Goal: Information Seeking & Learning: Learn about a topic

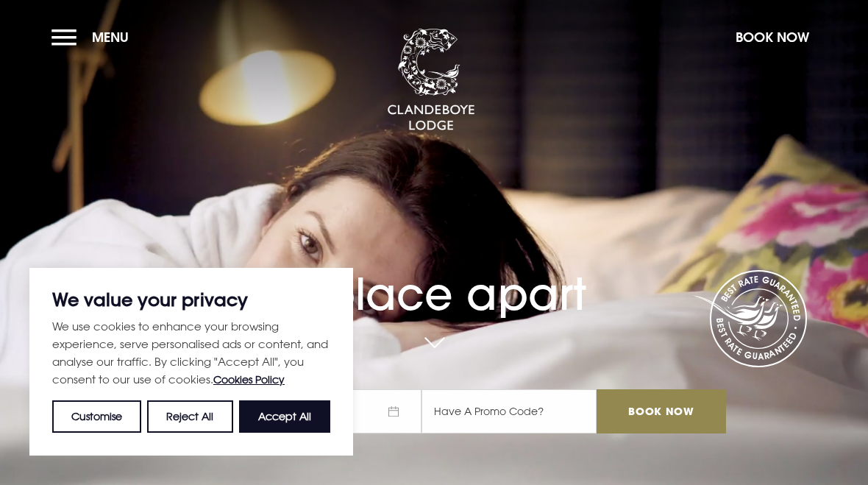
click at [306, 414] on button "Accept All" at bounding box center [284, 416] width 91 height 32
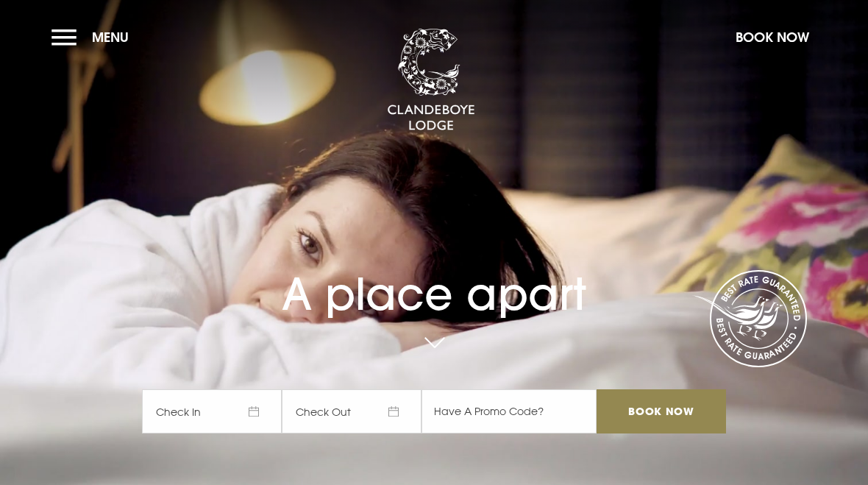
checkbox input "true"
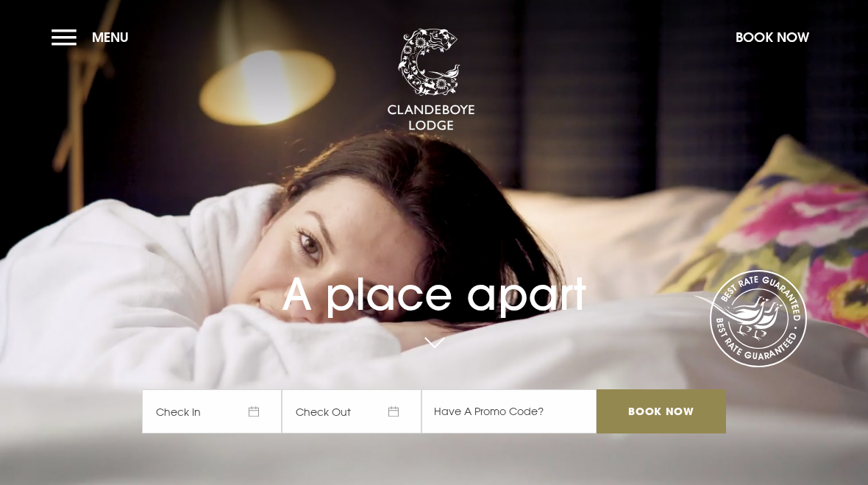
click at [73, 43] on button "Menu" at bounding box center [94, 37] width 85 height 32
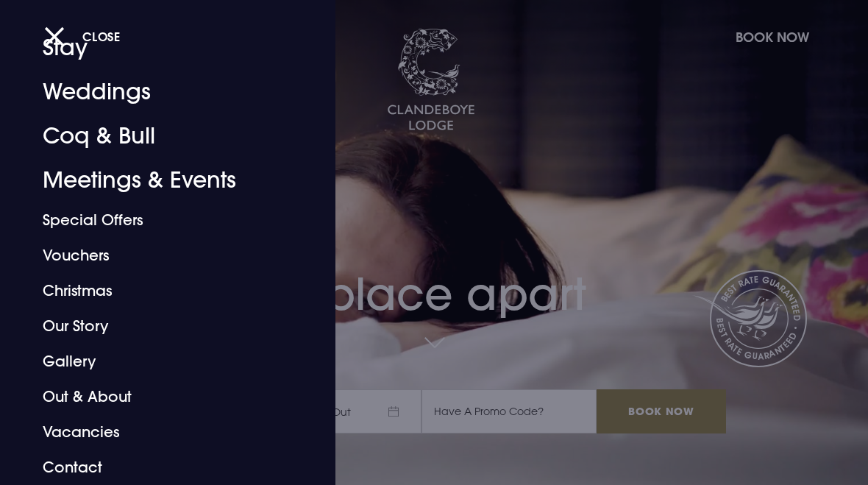
scroll to position [68, 0]
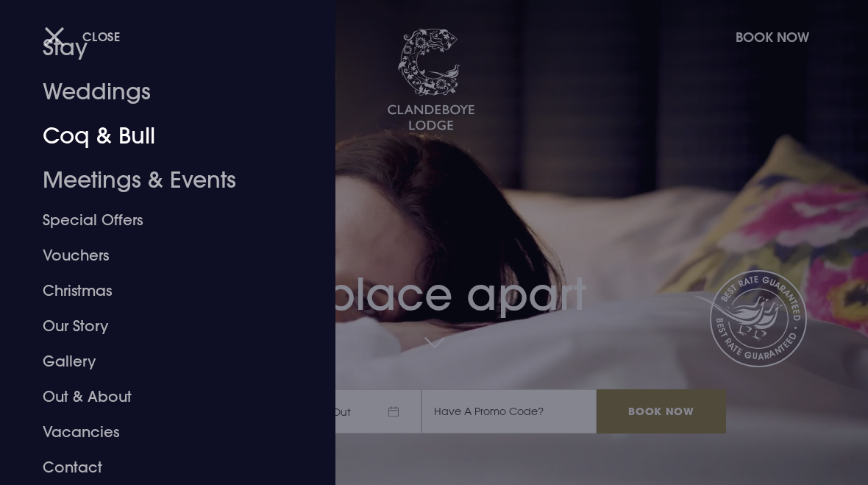
click at [55, 135] on link "Coq & Bull" at bounding box center [158, 136] width 230 height 44
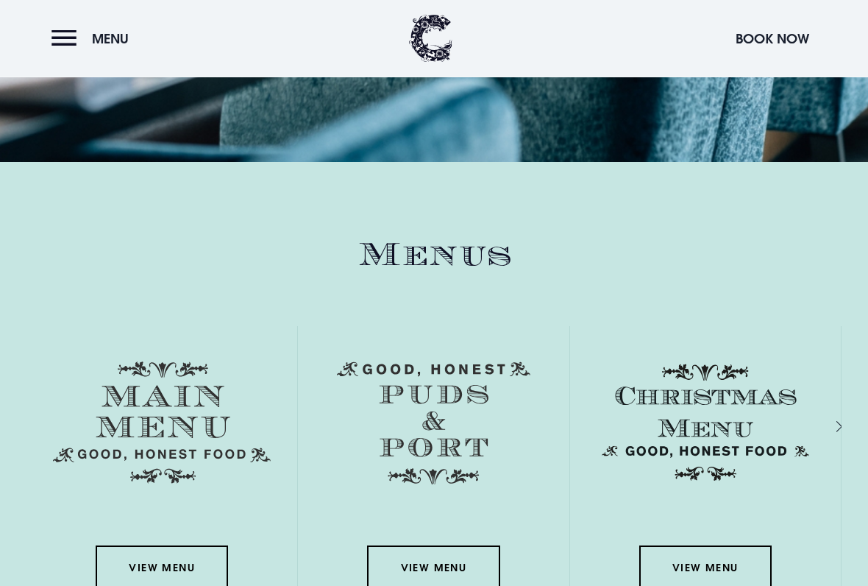
scroll to position [2241, 0]
click at [191, 400] on img at bounding box center [162, 422] width 218 height 122
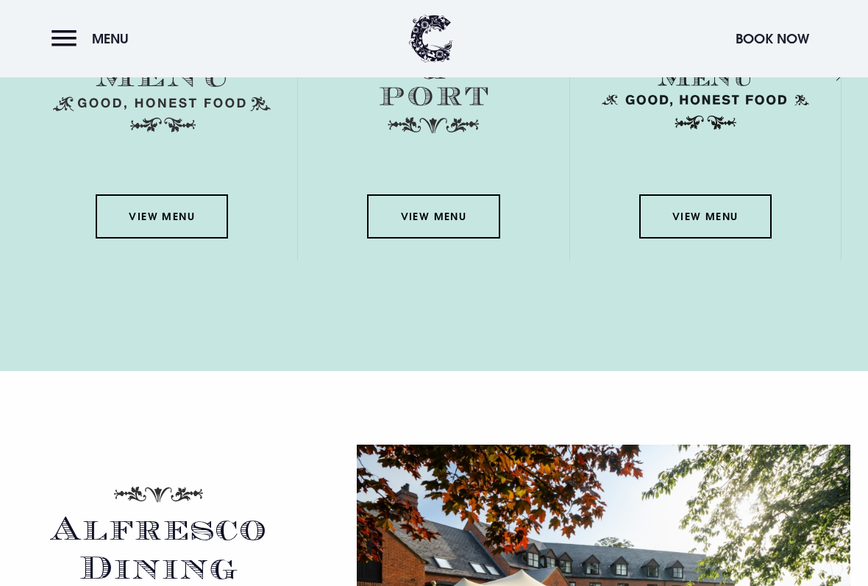
scroll to position [2600, 0]
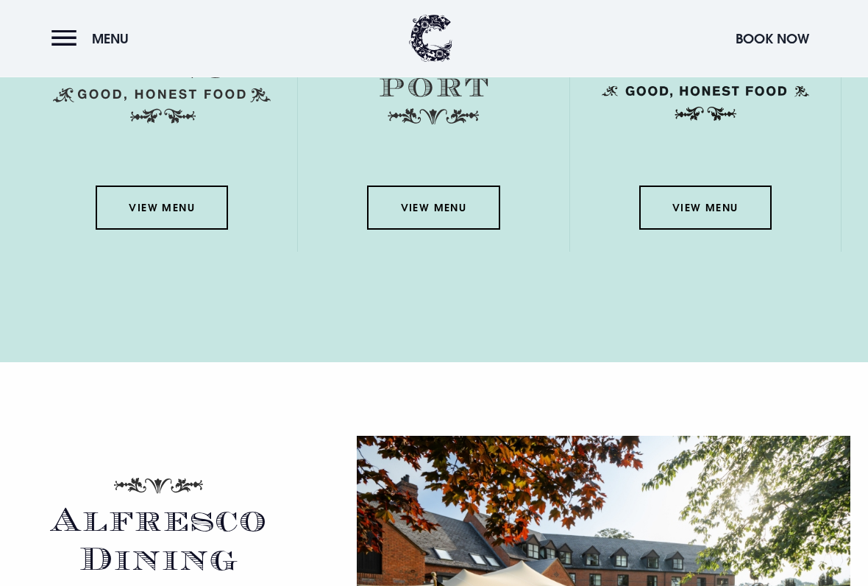
click at [187, 207] on link "View Menu" at bounding box center [162, 208] width 132 height 44
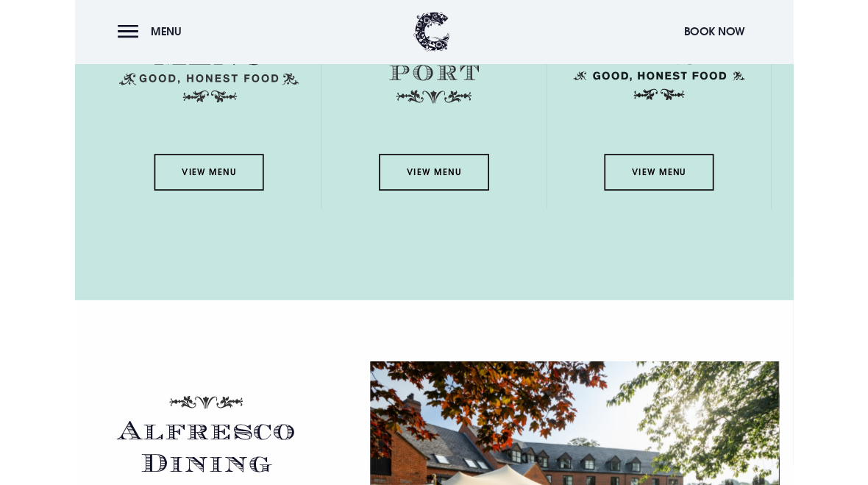
scroll to position [2642, 0]
